Goal: Subscribe to service/newsletter

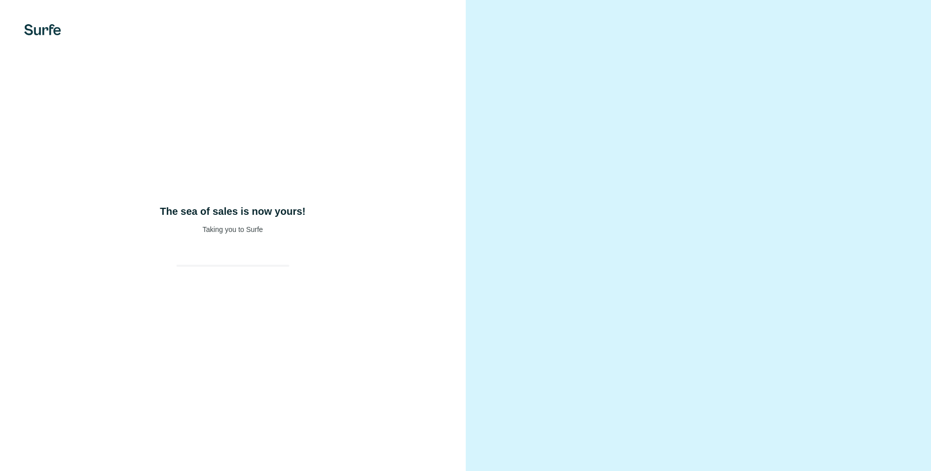
click at [221, 196] on div "The sea of sales is now yours! Taking you to Surfe" at bounding box center [233, 235] width 466 height 471
click at [40, 27] on img at bounding box center [42, 29] width 37 height 11
